Goal: Navigation & Orientation: Find specific page/section

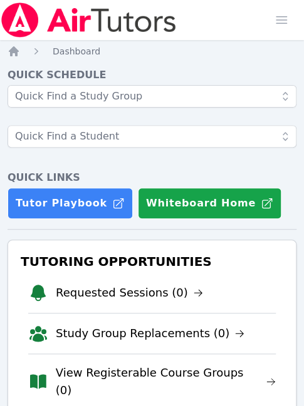
click at [183, 165] on div "Quick Schedule Quick Links Tutor Playbook Whiteboard Home" at bounding box center [152, 143] width 288 height 151
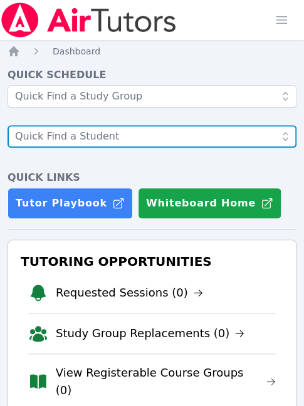
click at [133, 146] on input "text" at bounding box center [152, 136] width 288 height 23
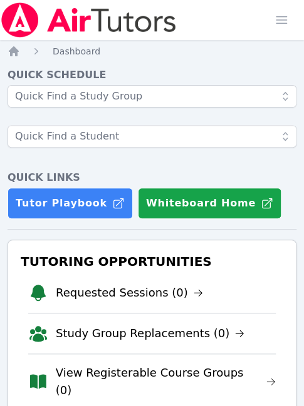
click at [140, 6] on img at bounding box center [88, 20] width 177 height 35
